Goal: Check status: Check status

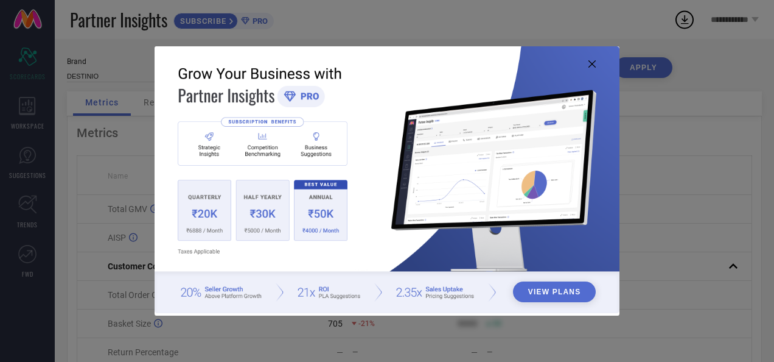
click at [594, 66] on icon at bounding box center [592, 63] width 7 height 7
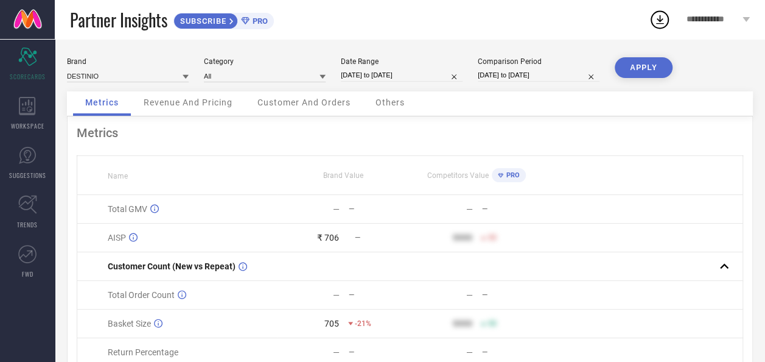
click at [403, 78] on input "29-09-2025 to 29-09-2025" at bounding box center [402, 75] width 122 height 13
select select "8"
select select "2025"
select select "9"
select select "2025"
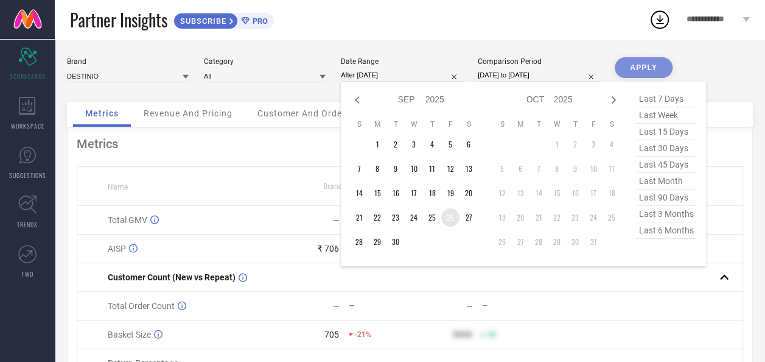
click at [447, 217] on td "26" at bounding box center [450, 217] width 18 height 18
type input "[DATE] to [DATE]"
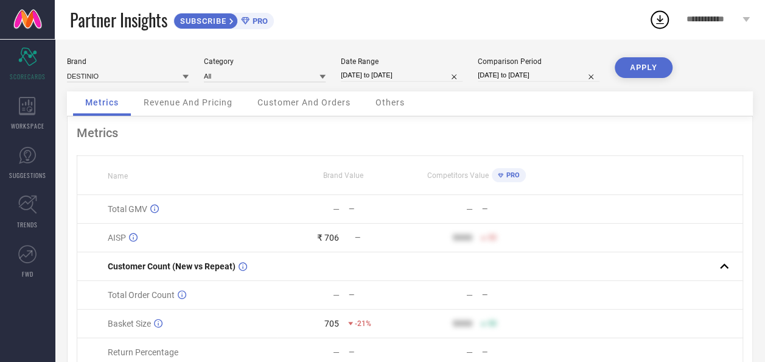
click at [642, 63] on button "APPLY" at bounding box center [644, 67] width 58 height 21
click at [404, 80] on input "[DATE] to [DATE]" at bounding box center [402, 75] width 122 height 13
select select "8"
select select "2025"
select select "9"
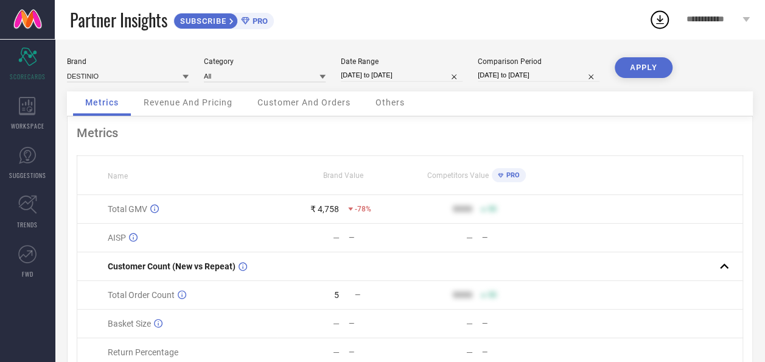
select select "2025"
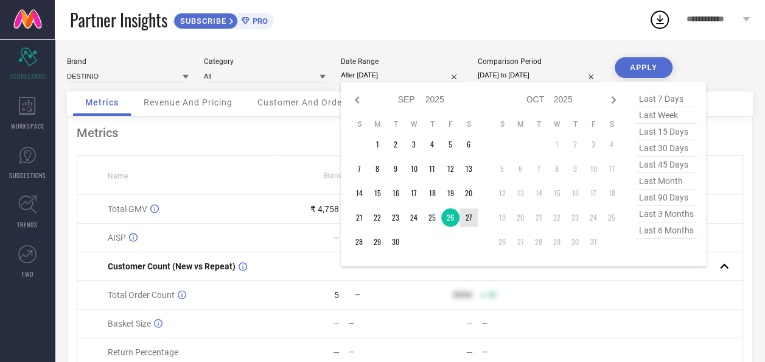
click at [470, 219] on td "27" at bounding box center [469, 217] width 18 height 18
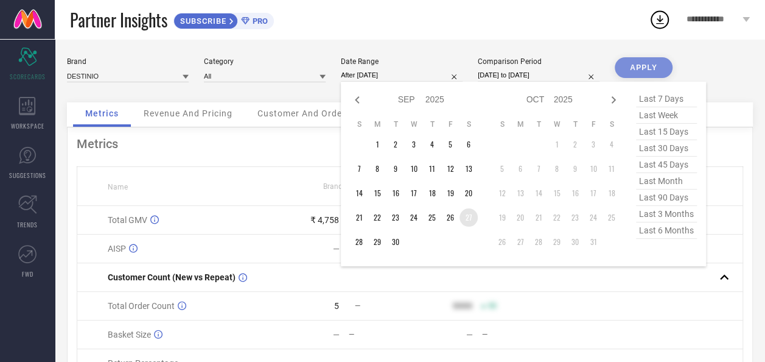
type input "[DATE] to [DATE]"
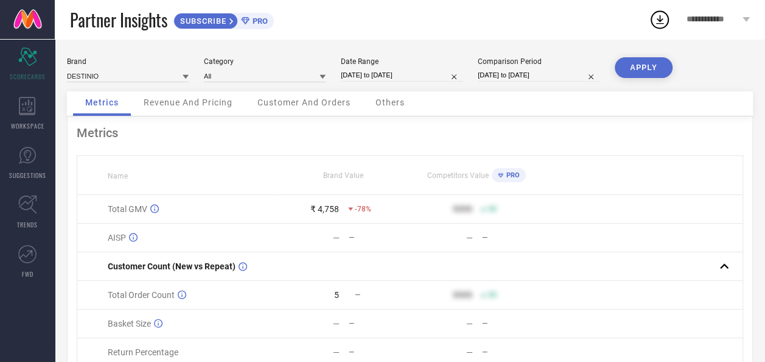
click at [654, 66] on button "APPLY" at bounding box center [644, 67] width 58 height 21
click at [379, 71] on input "[DATE] to [DATE]" at bounding box center [402, 75] width 122 height 13
select select "8"
select select "2025"
select select "9"
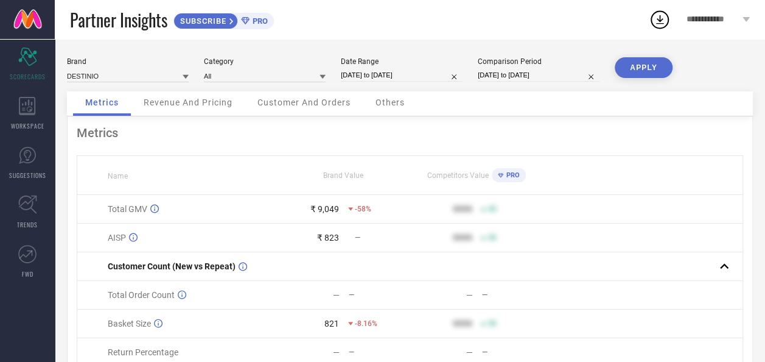
select select "2025"
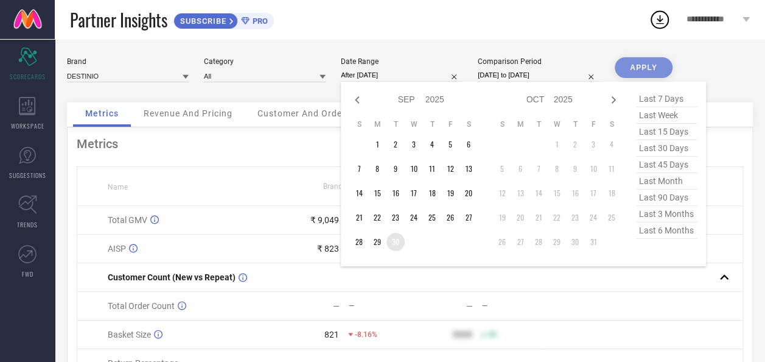
click at [399, 240] on td "30" at bounding box center [396, 242] width 18 height 18
type input "30-09-2025 to 30-09-2025"
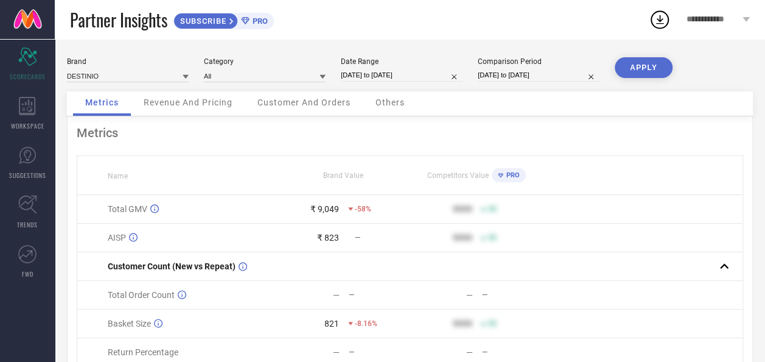
click at [638, 65] on button "APPLY" at bounding box center [644, 67] width 58 height 21
click at [384, 74] on input "30-09-2025 to 30-09-2025" at bounding box center [402, 75] width 122 height 13
select select "8"
select select "2025"
select select "9"
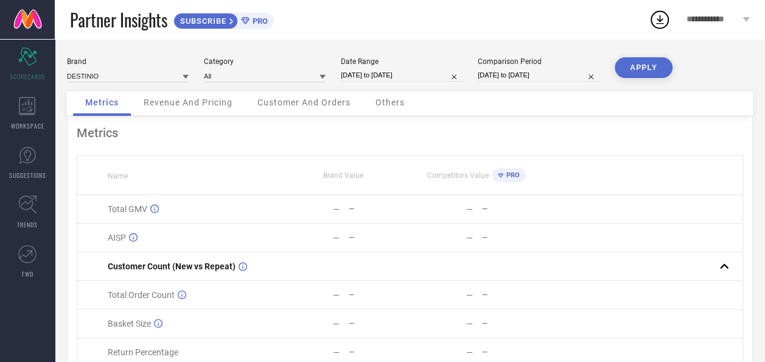
select select "2025"
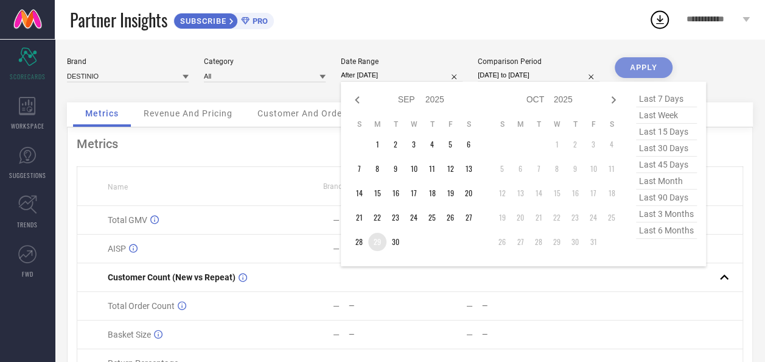
click at [377, 246] on td "29" at bounding box center [377, 242] width 18 height 18
type input "29-09-2025 to 29-09-2025"
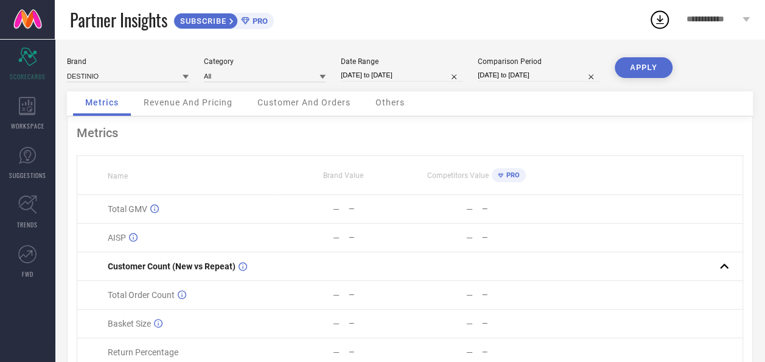
click at [644, 71] on button "APPLY" at bounding box center [644, 67] width 58 height 21
click at [357, 75] on input "29-09-2025 to 29-09-2025" at bounding box center [402, 75] width 122 height 13
select select "8"
select select "2025"
select select "9"
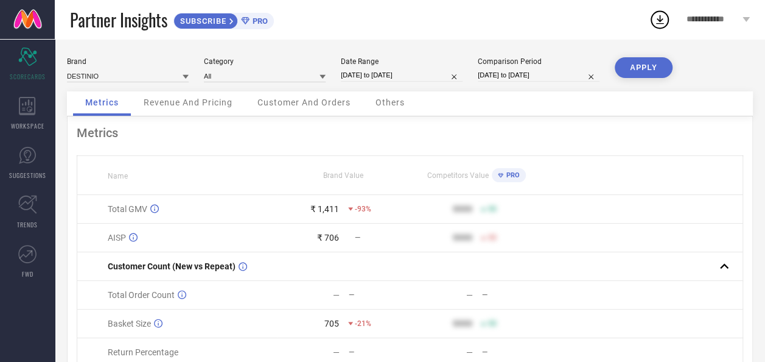
select select "2025"
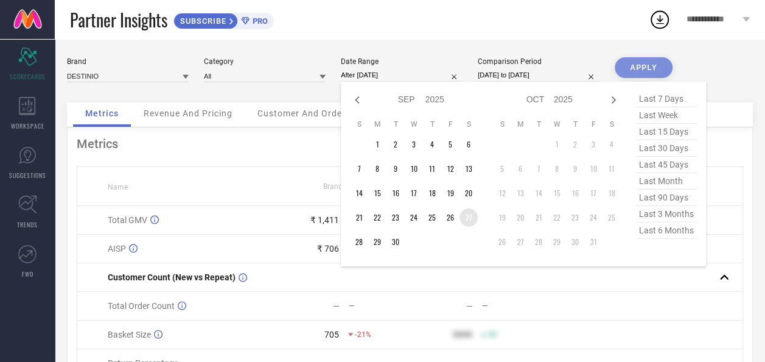
click at [467, 217] on td "27" at bounding box center [469, 217] width 18 height 18
type input "[DATE] to [DATE]"
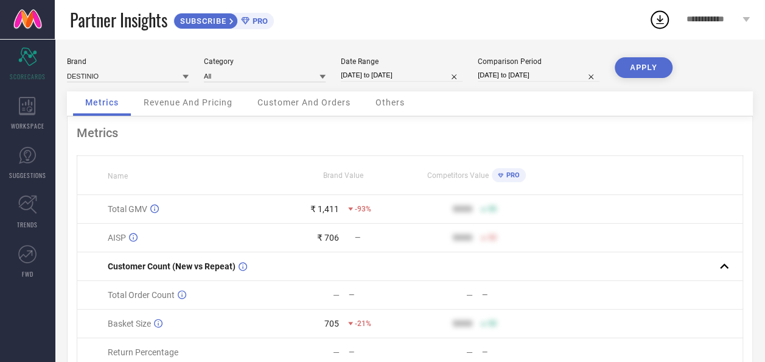
click at [652, 71] on button "APPLY" at bounding box center [644, 67] width 58 height 21
click at [211, 111] on div "Revenue And Pricing" at bounding box center [187, 103] width 113 height 24
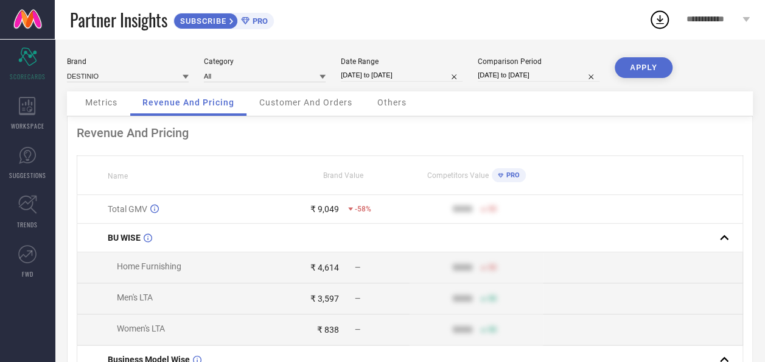
click at [290, 106] on span "Customer And Orders" at bounding box center [305, 102] width 93 height 10
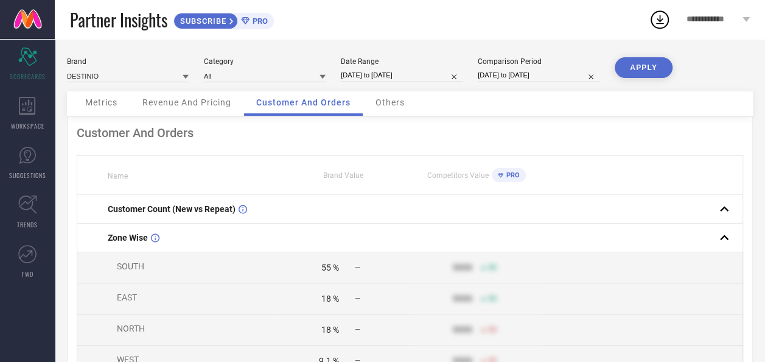
click at [89, 100] on span "Metrics" at bounding box center [101, 102] width 32 height 10
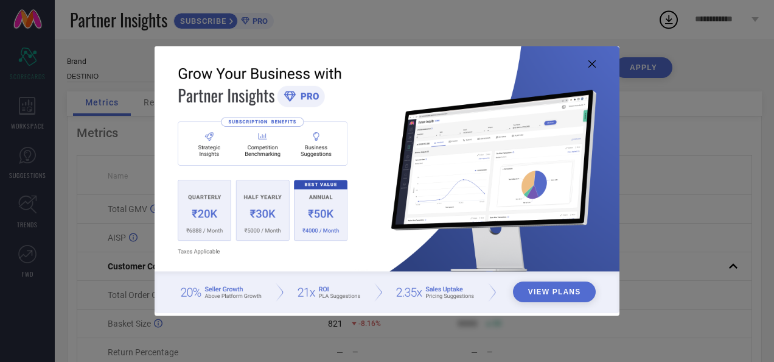
click at [592, 62] on icon at bounding box center [592, 63] width 7 height 7
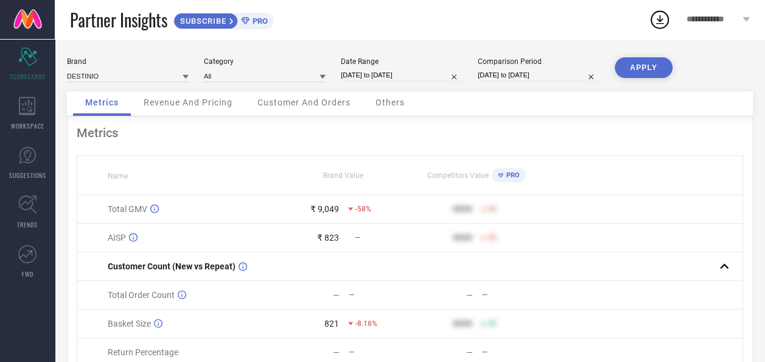
click at [347, 77] on input "[DATE] to [DATE]" at bounding box center [402, 75] width 122 height 13
select select "8"
select select "2025"
select select "9"
select select "2025"
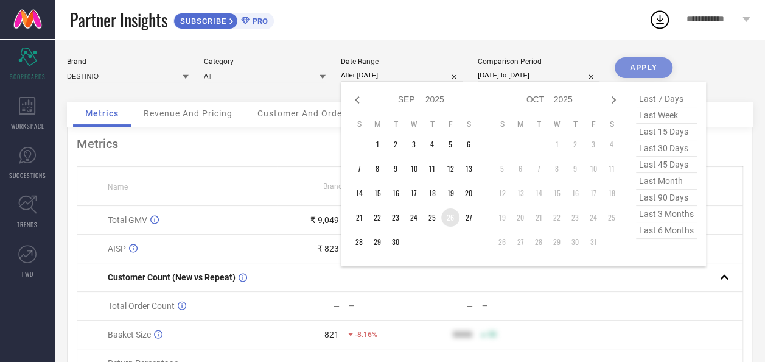
click at [450, 220] on td "26" at bounding box center [450, 217] width 18 height 18
type input "[DATE] to [DATE]"
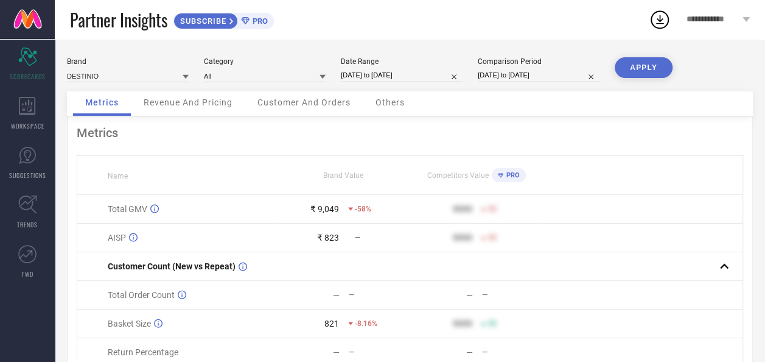
click at [643, 62] on button "APPLY" at bounding box center [644, 67] width 58 height 21
click at [381, 79] on input "[DATE] to [DATE]" at bounding box center [402, 75] width 122 height 13
select select "8"
select select "2025"
select select "9"
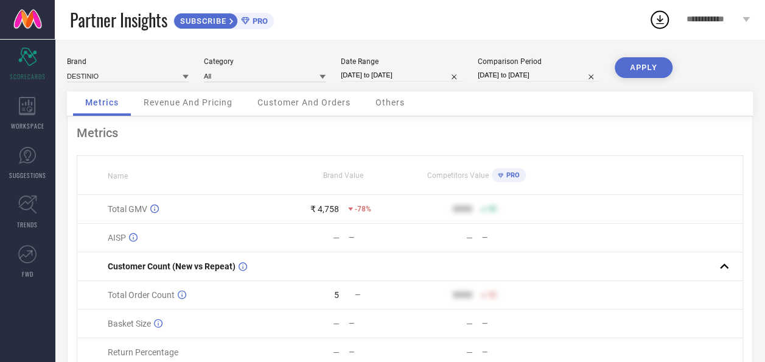
select select "2025"
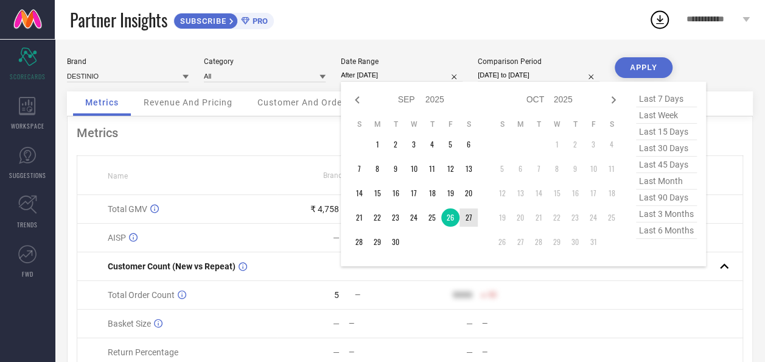
click at [466, 219] on td "27" at bounding box center [469, 217] width 18 height 18
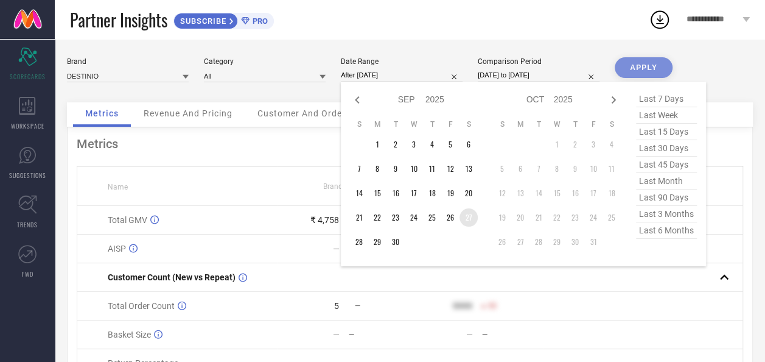
type input "[DATE] to [DATE]"
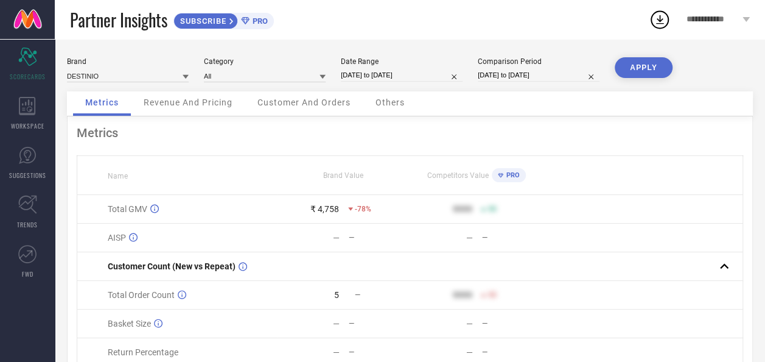
click at [643, 64] on button "APPLY" at bounding box center [644, 67] width 58 height 21
